Goal: Task Accomplishment & Management: Manage account settings

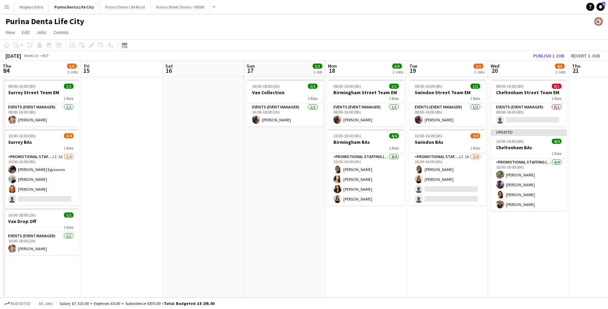
scroll to position [0, 204]
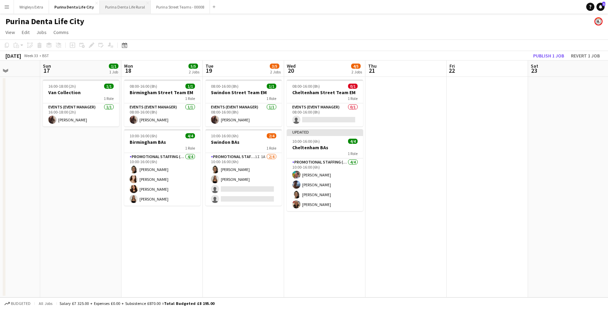
click at [121, 8] on button "Purina Denta Life Rural Close" at bounding box center [125, 6] width 51 height 13
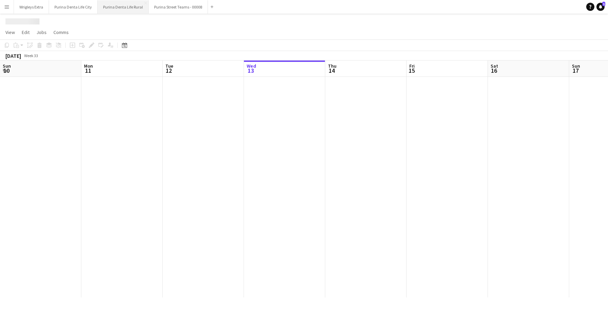
scroll to position [0, 163]
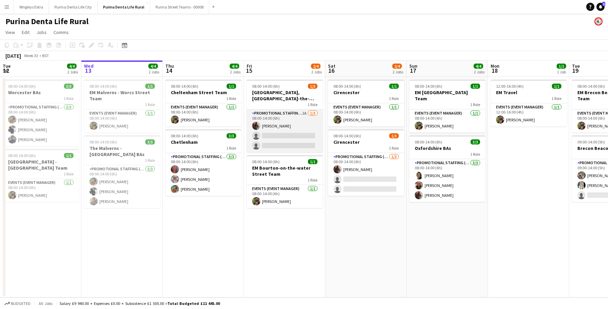
click at [274, 144] on app-card-role "Promotional Staffing (Brand Ambassadors) 1A [DATE] 08:00-14:00 (6h) [PERSON_NAM…" at bounding box center [285, 131] width 76 height 43
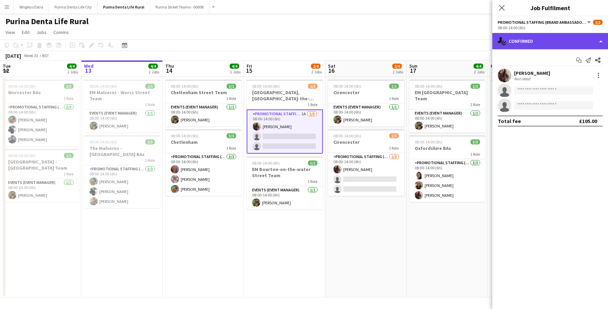
click at [579, 37] on div "single-neutral-actions-check-2 Confirmed" at bounding box center [551, 41] width 116 height 16
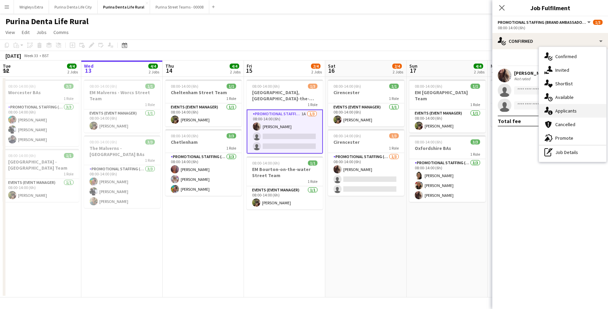
click at [576, 113] on div "single-neutral-actions-information Applicants" at bounding box center [572, 111] width 67 height 14
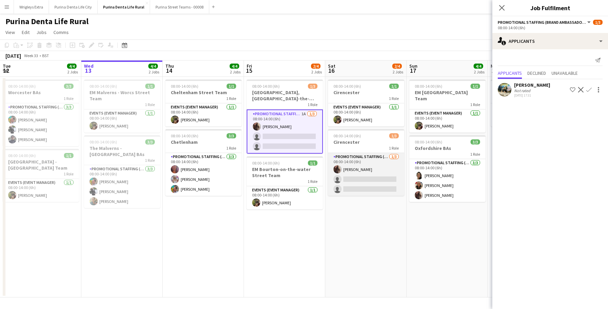
click at [377, 178] on app-card-role "Promotional Staffing (Brand Ambassadors) [DATE] 08:00-14:00 (6h) [PERSON_NAME] …" at bounding box center [366, 174] width 76 height 43
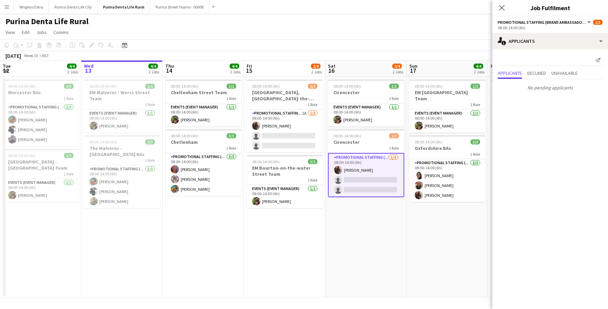
click at [363, 235] on app-date-cell "08:00-14:00 (6h) 1/1 Cirencester 1 Role Events (Event Manager) [DATE] 08:00-14:…" at bounding box center [365, 187] width 81 height 221
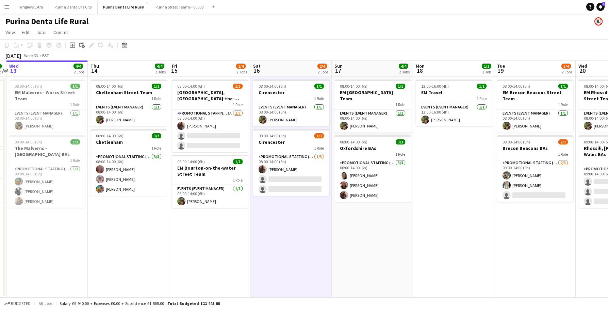
scroll to position [0, 159]
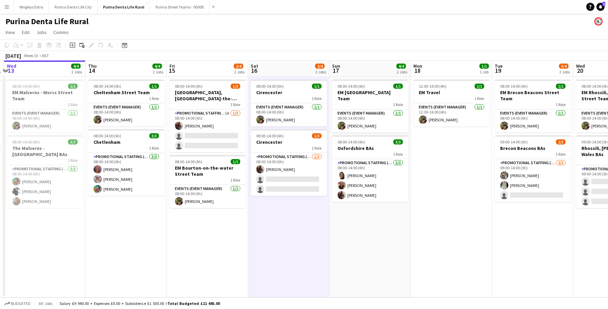
click at [214, 144] on app-calendar-viewport "Mon 11 1/1 1 Job Tue 12 4/4 2 Jobs Wed 13 4/4 2 Jobs Thu 14 4/4 2 Jobs Fri 15 2…" at bounding box center [304, 179] width 608 height 237
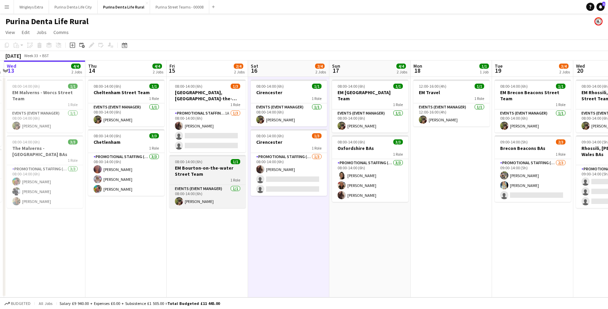
click at [209, 157] on app-job-card "08:00-14:00 (6h) 1/1 EM Bourton-on-the-water Street Team 1 Role Events (Event M…" at bounding box center [208, 181] width 76 height 53
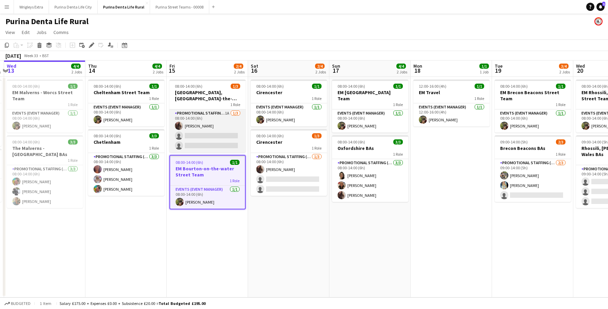
click at [209, 140] on app-card-role "Promotional Staffing (Brand Ambassadors) 1A [DATE] 08:00-14:00 (6h) [PERSON_NAM…" at bounding box center [208, 131] width 76 height 43
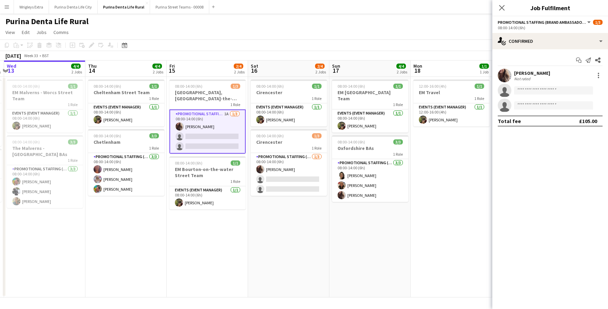
click at [438, 185] on app-date-cell "12:00-16:00 (4h) 1/1 EM Travel 1 Role Events (Event Manager) [DATE] 12:00-16:00…" at bounding box center [451, 187] width 81 height 221
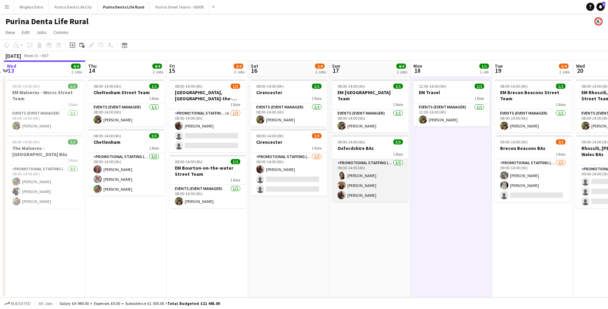
click at [366, 181] on app-card-role "Promotional Staffing (Brand Ambassadors) [DATE] 08:00-14:00 (6h) [PERSON_NAME] …" at bounding box center [370, 180] width 76 height 43
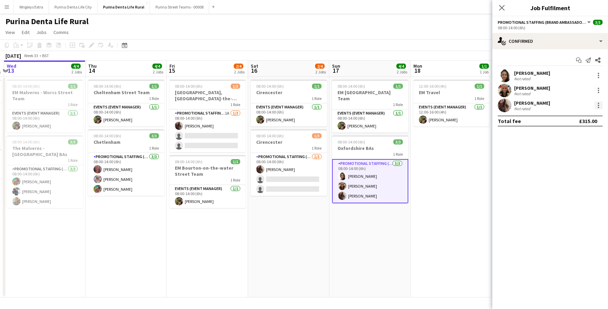
click at [597, 104] on div at bounding box center [599, 105] width 8 height 8
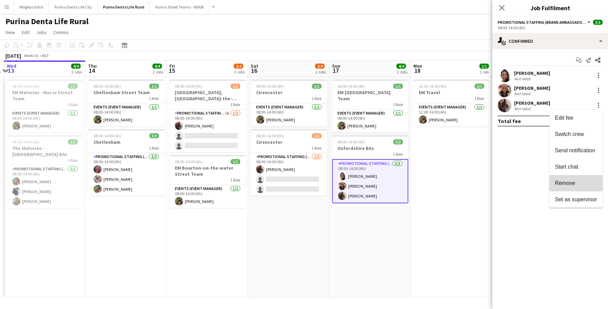
click at [588, 185] on span "Remove" at bounding box center [576, 183] width 42 height 6
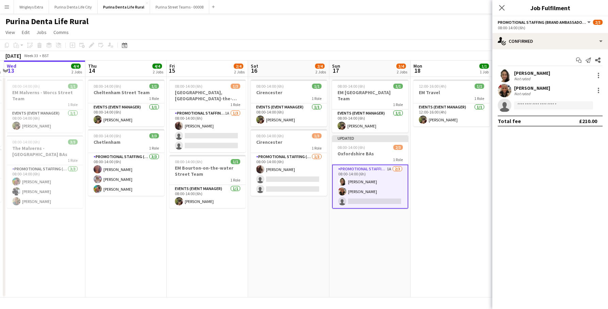
click at [454, 38] on app-page-menu "View Day view expanded Day view collapsed Month view Date picker Jump to [DATE]…" at bounding box center [304, 33] width 608 height 13
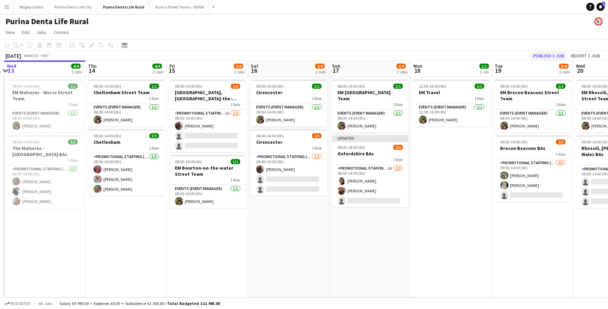
click at [538, 55] on button "Publish 1 job" at bounding box center [549, 55] width 36 height 9
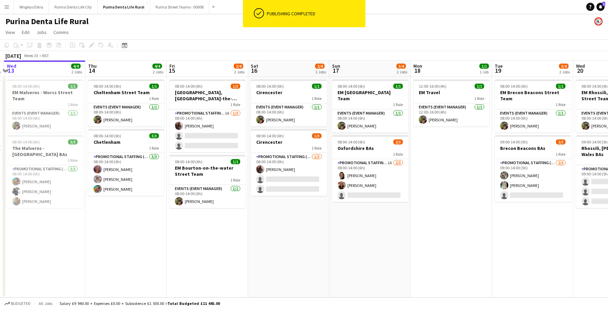
click at [455, 251] on app-date-cell "12:00-16:00 (4h) 1/1 EM Travel 1 Role Events (Event Manager) [DATE] 12:00-16:00…" at bounding box center [451, 187] width 81 height 221
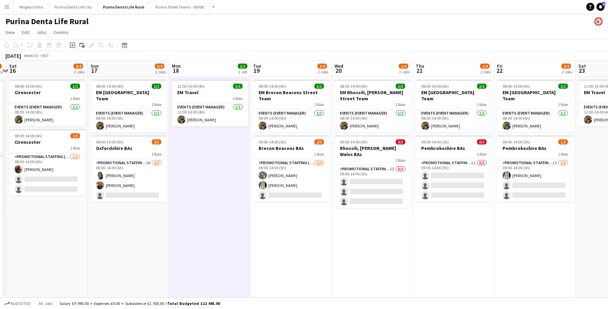
scroll to position [0, 176]
